Goal: Find specific page/section: Find specific page/section

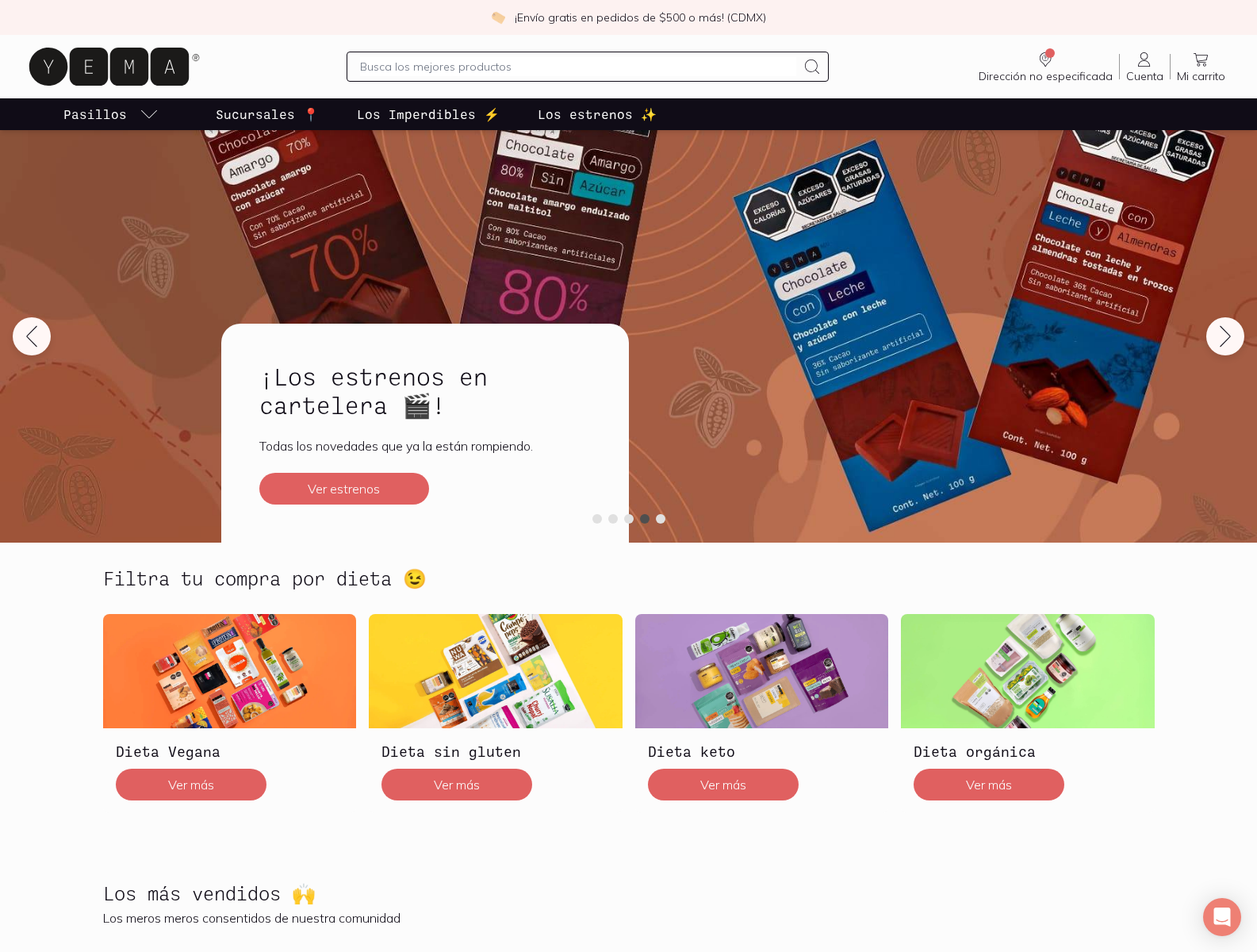
click at [1046, 67] on icon "Dirección no especificada" at bounding box center [1045, 59] width 19 height 19
